Goal: Information Seeking & Learning: Check status

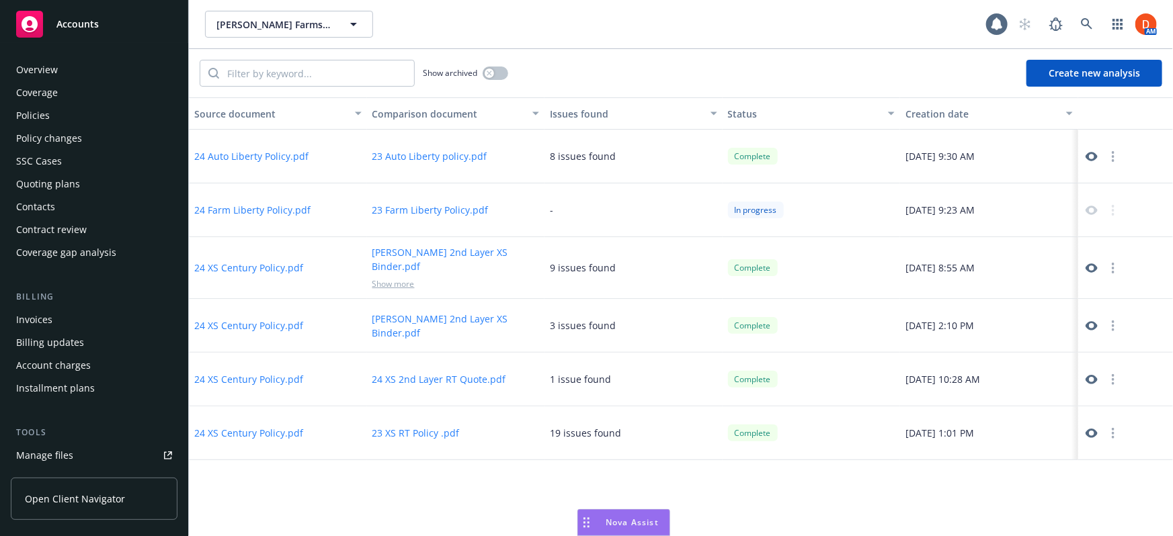
scroll to position [188, 0]
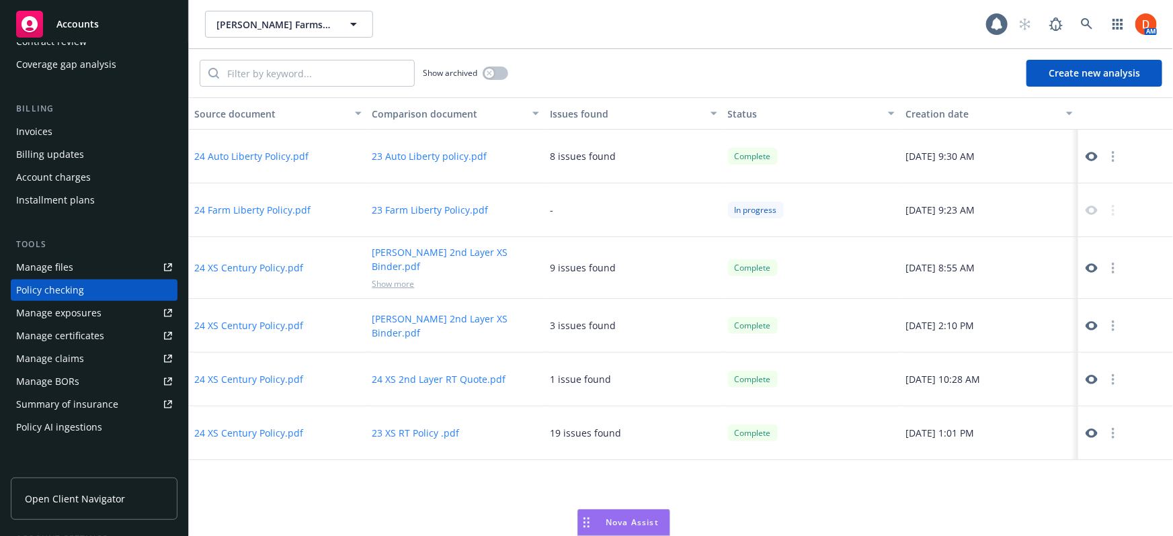
click at [257, 210] on button "24 Farm Liberty Policy.pdf" at bounding box center [252, 210] width 116 height 14
click at [417, 208] on button "23 Farm Liberty Policy.pdf" at bounding box center [430, 210] width 116 height 14
click at [1086, 151] on icon at bounding box center [1092, 157] width 12 height 12
